Goal: Task Accomplishment & Management: Use online tool/utility

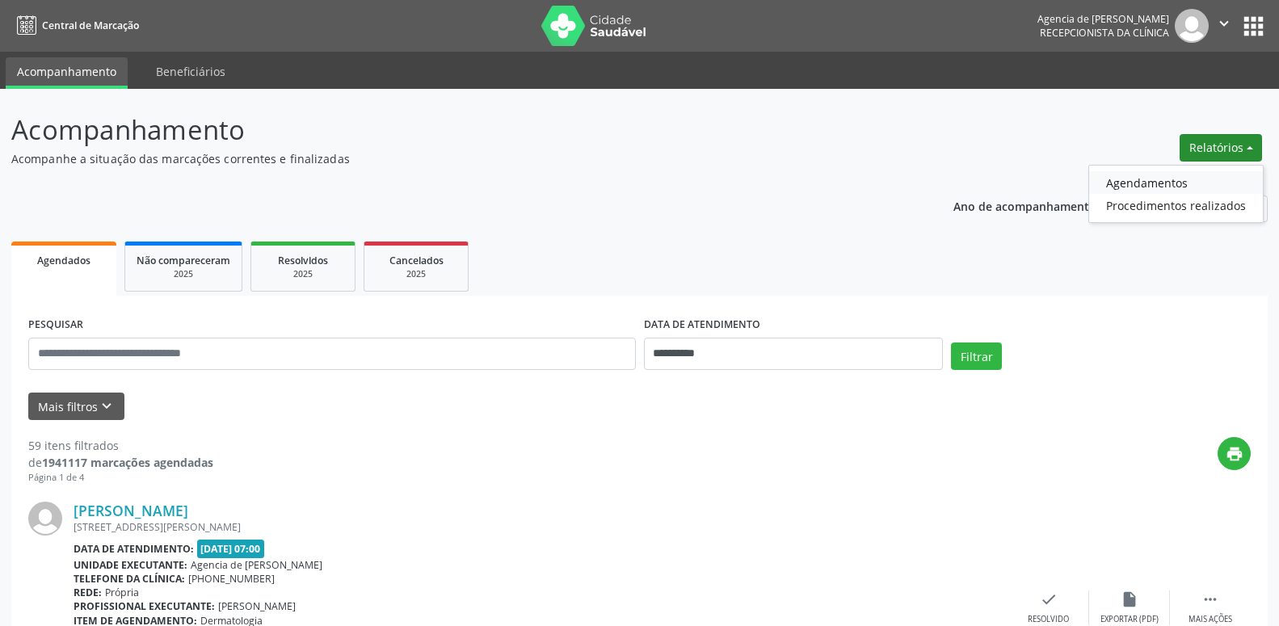
click at [1213, 178] on link "Agendamentos" at bounding box center [1176, 182] width 174 height 23
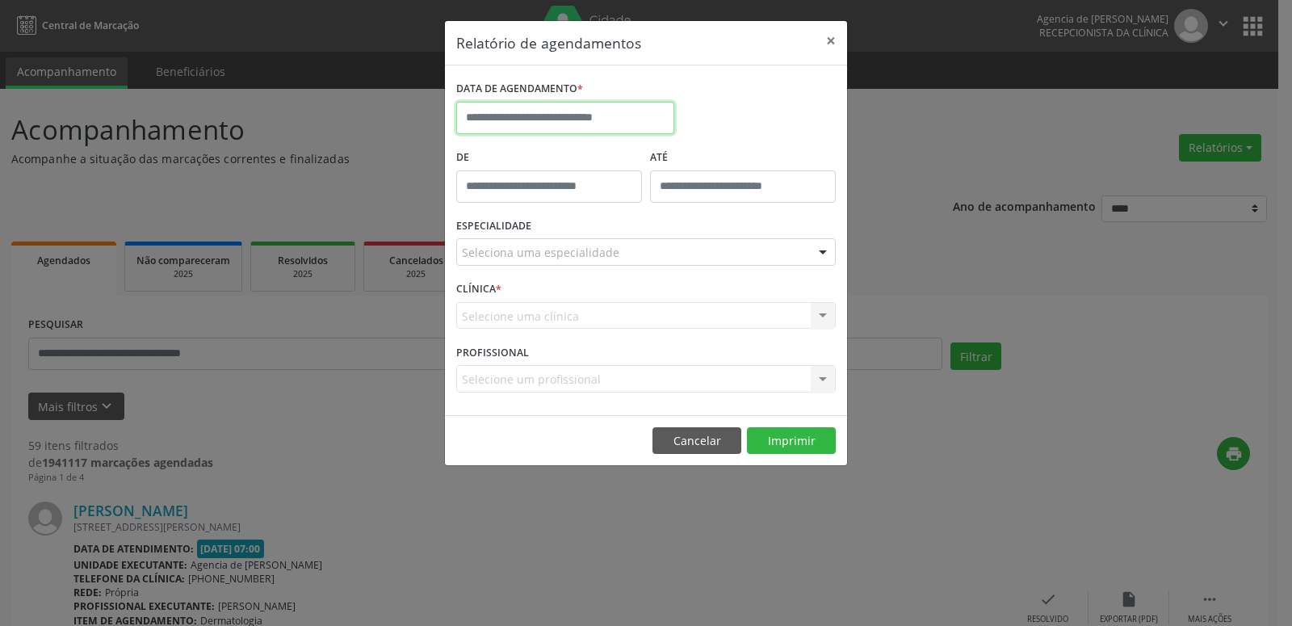
click at [511, 113] on input "text" at bounding box center [565, 118] width 218 height 32
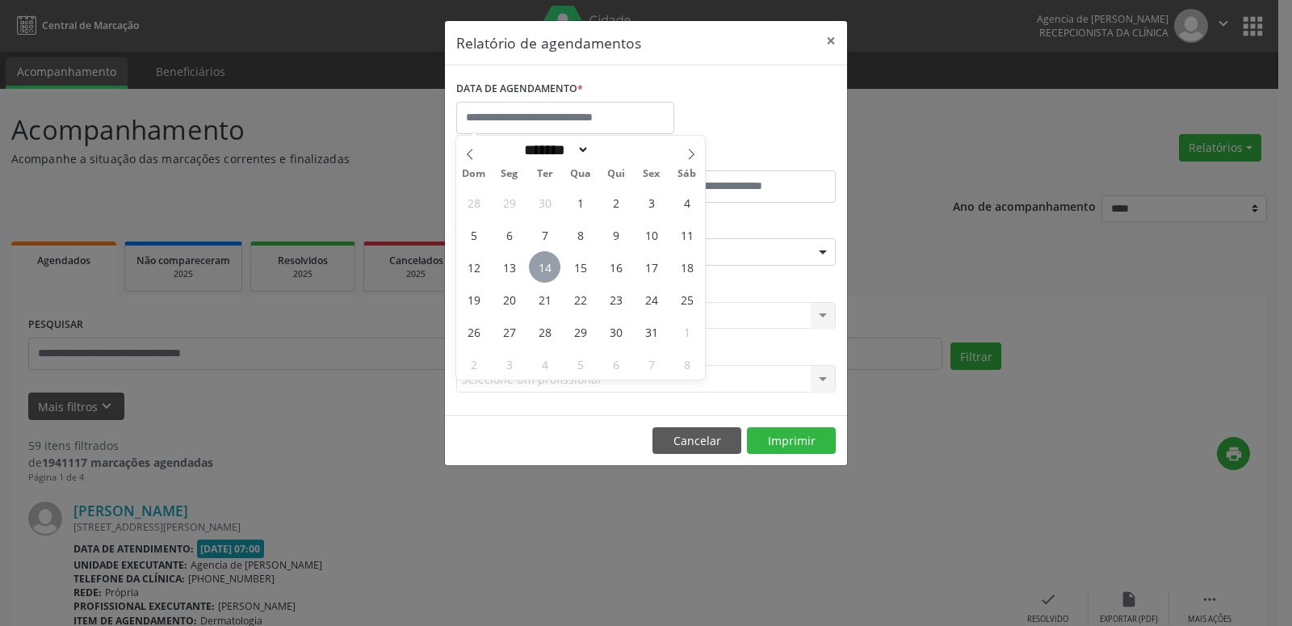
click at [545, 277] on span "14" at bounding box center [545, 267] width 32 height 32
type input "**********"
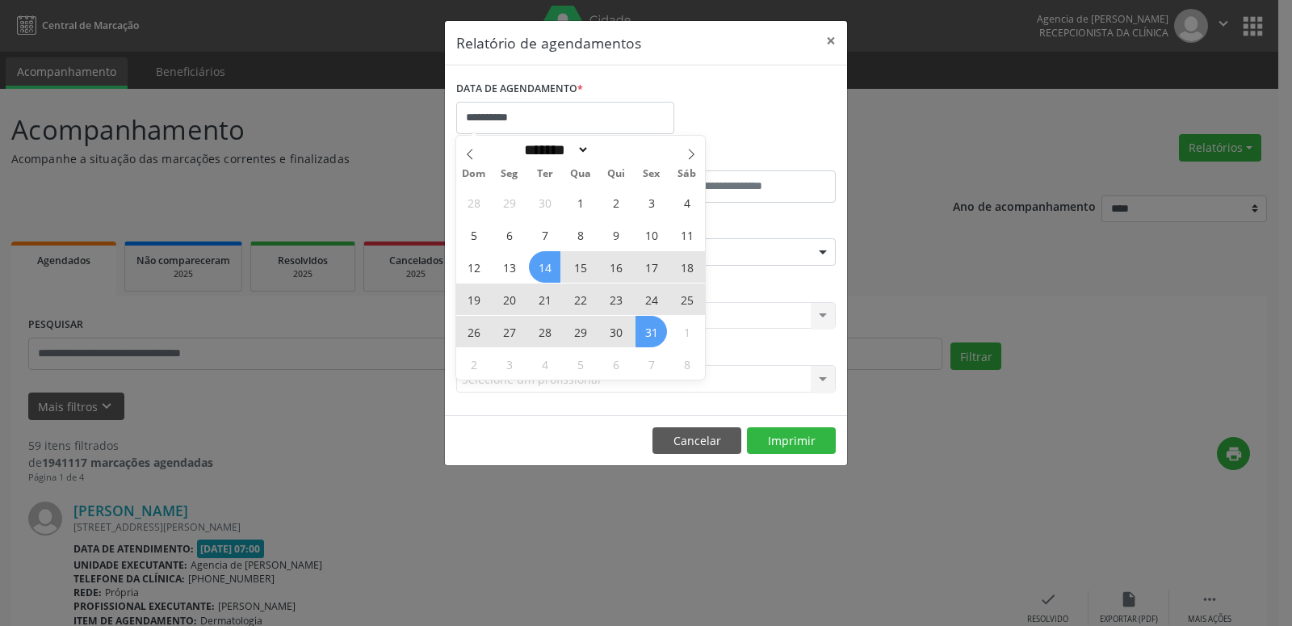
click at [646, 338] on span "31" at bounding box center [652, 332] width 32 height 32
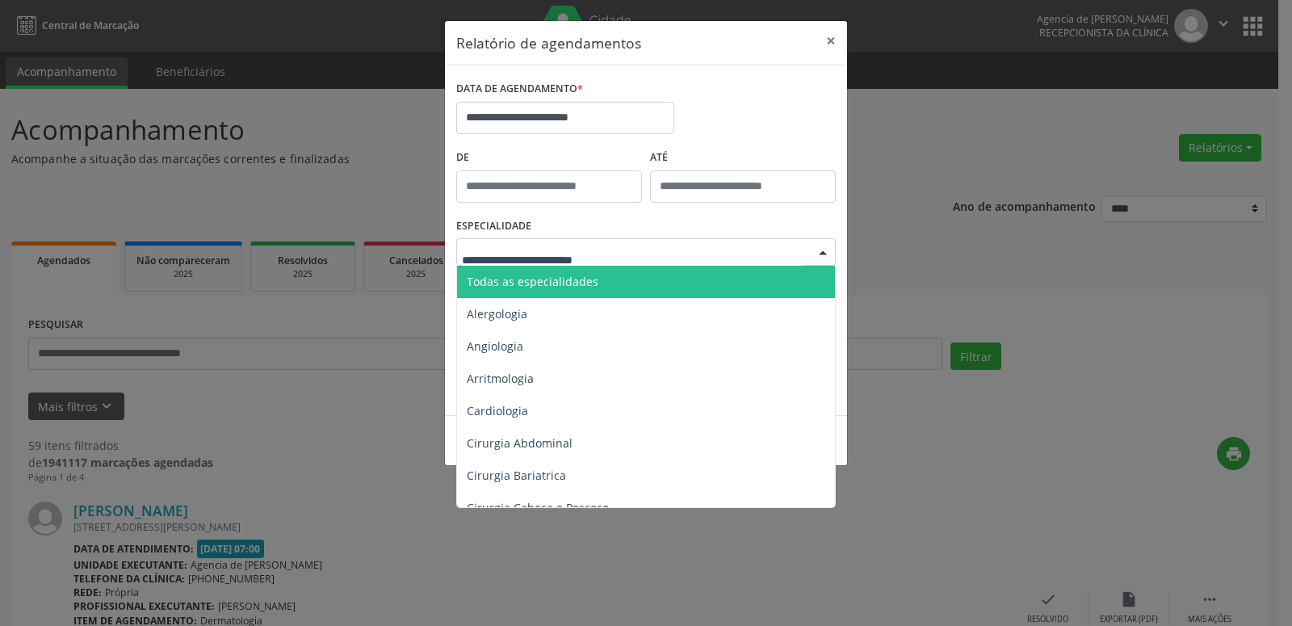
click at [665, 254] on div at bounding box center [646, 251] width 380 height 27
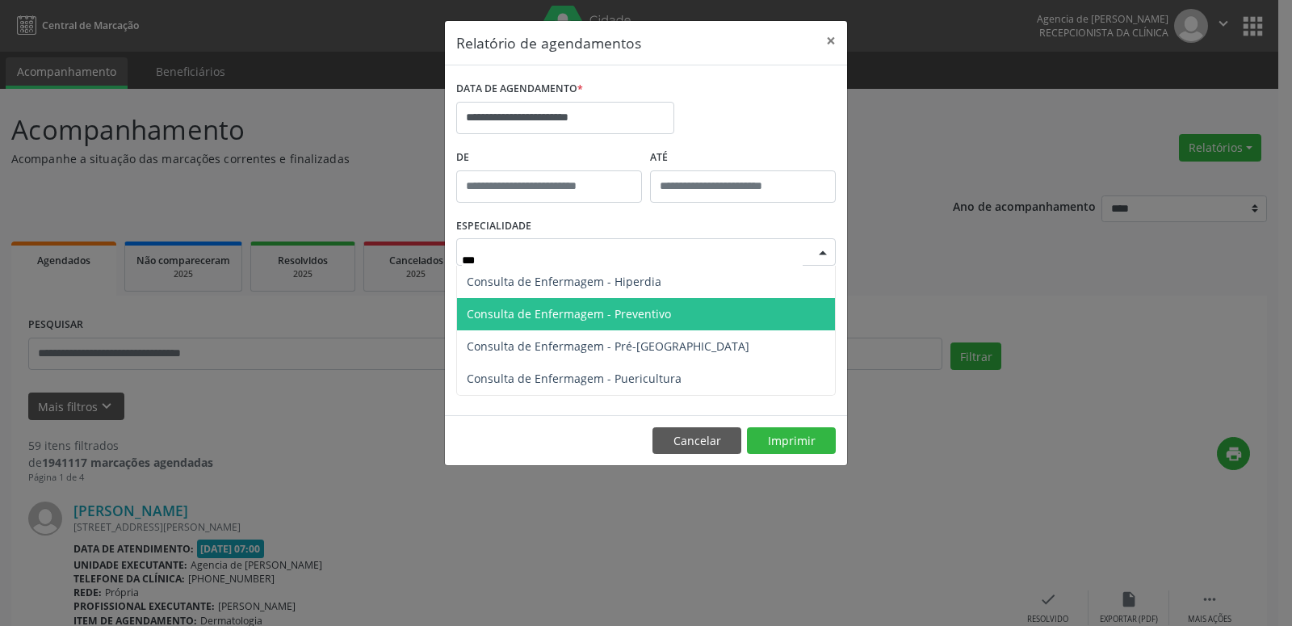
click at [636, 305] on span "Consulta de Enfermagem - Preventivo" at bounding box center [646, 314] width 378 height 32
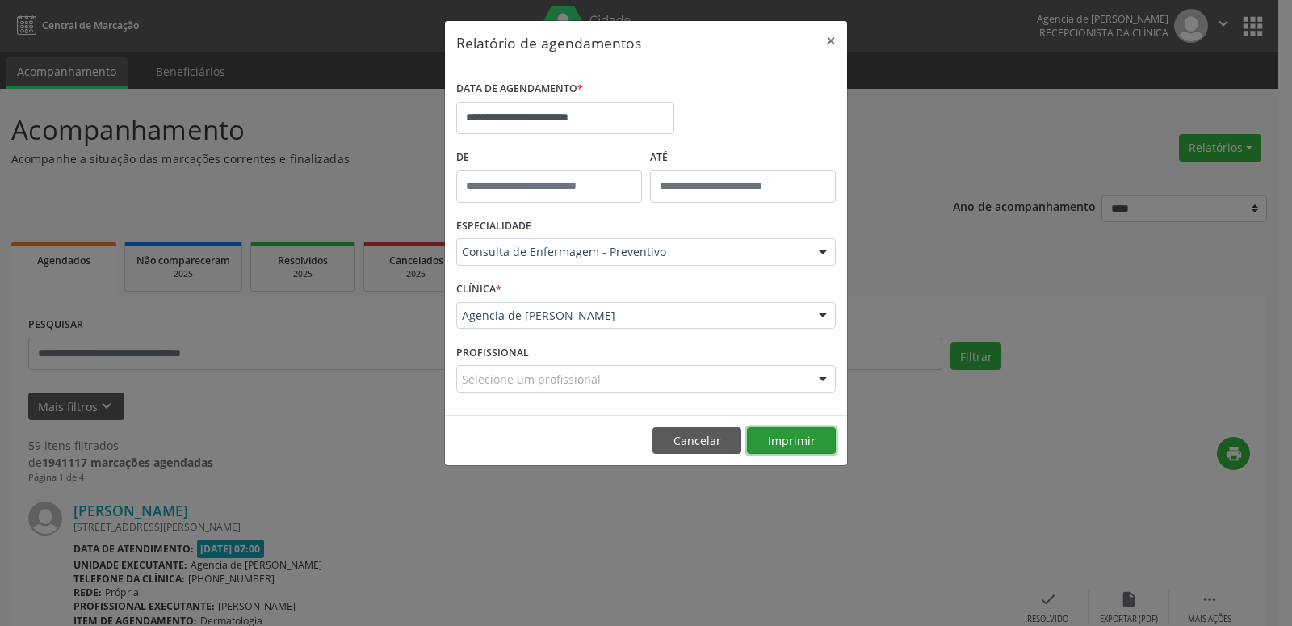
click at [802, 443] on button "Imprimir" at bounding box center [791, 440] width 89 height 27
click at [645, 232] on div "ESPECIALIDADE Consulta de Enfermagem - Preventivo Todas as especialidades Alerg…" at bounding box center [646, 245] width 388 height 63
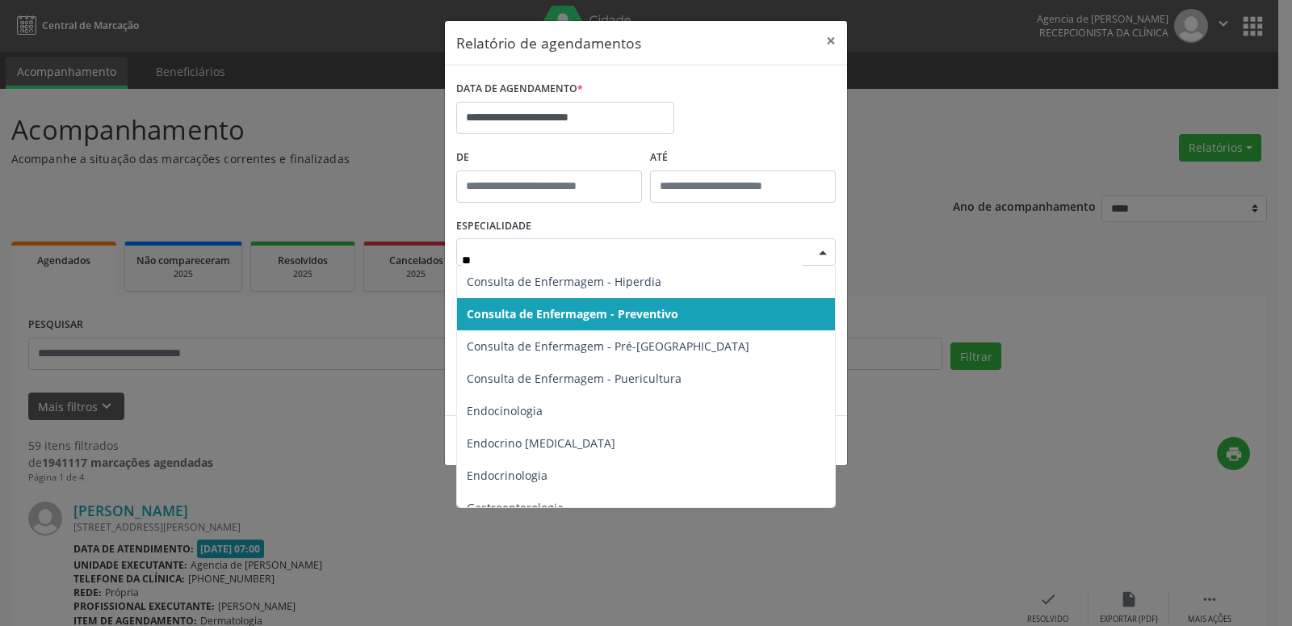
type input "***"
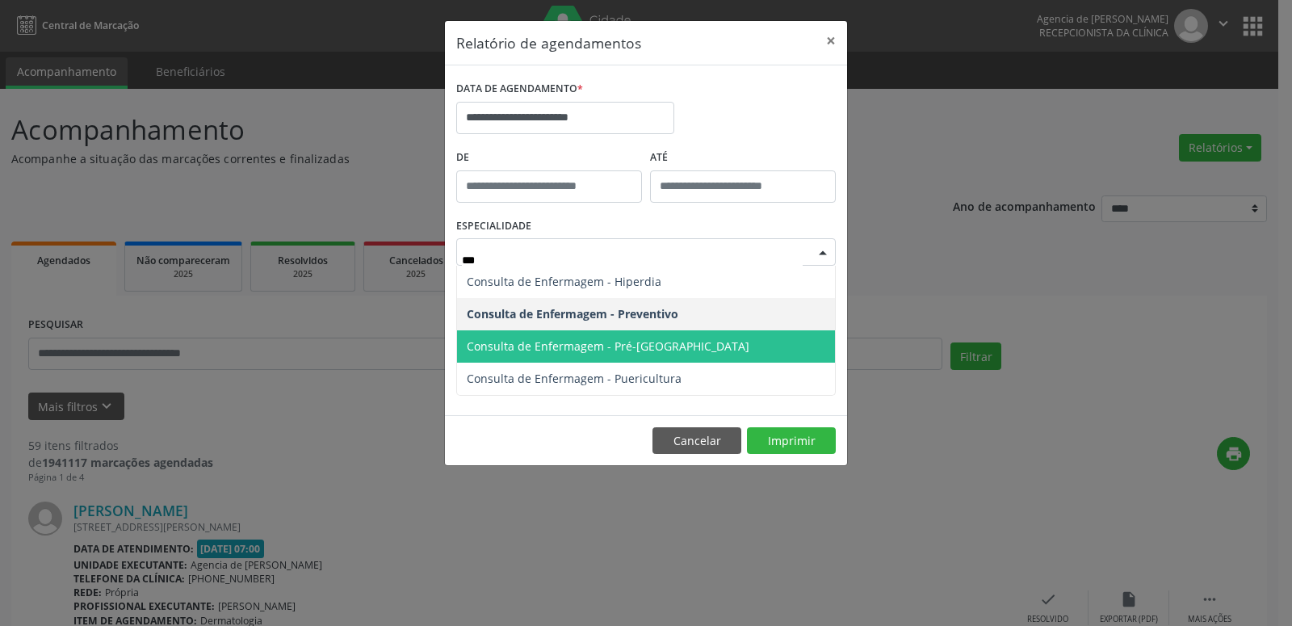
click at [717, 354] on span "Consulta de Enfermagem - Pré-[GEOGRAPHIC_DATA]" at bounding box center [646, 346] width 378 height 32
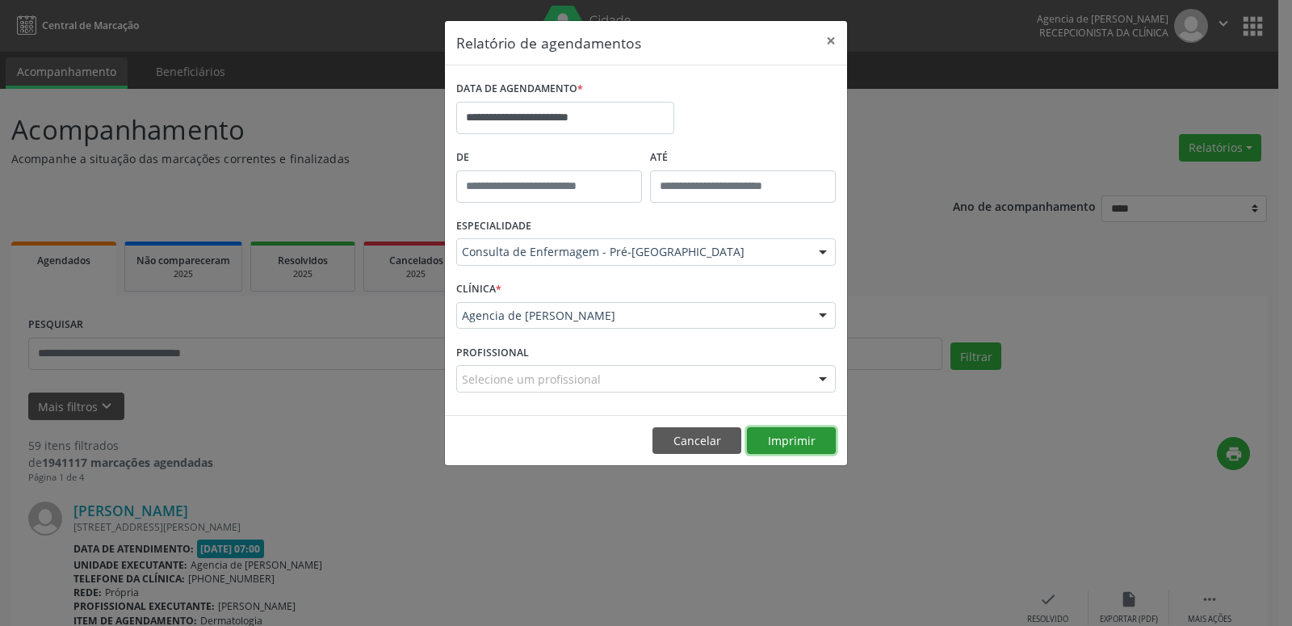
click at [758, 437] on button "Imprimir" at bounding box center [791, 440] width 89 height 27
